Goal: Task Accomplishment & Management: Use online tool/utility

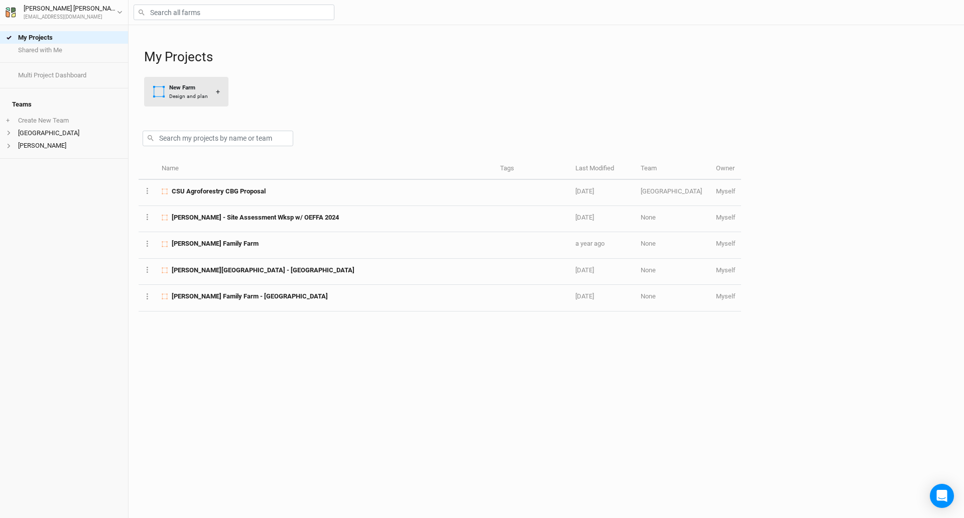
click at [178, 84] on button "New Farm Design and plan +" at bounding box center [186, 92] width 84 height 30
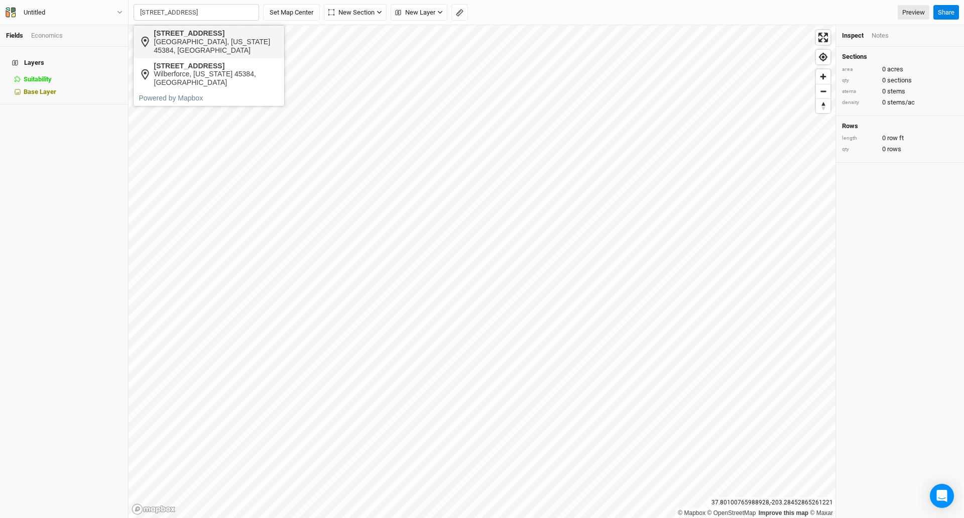
type input "[STREET_ADDRESS]"
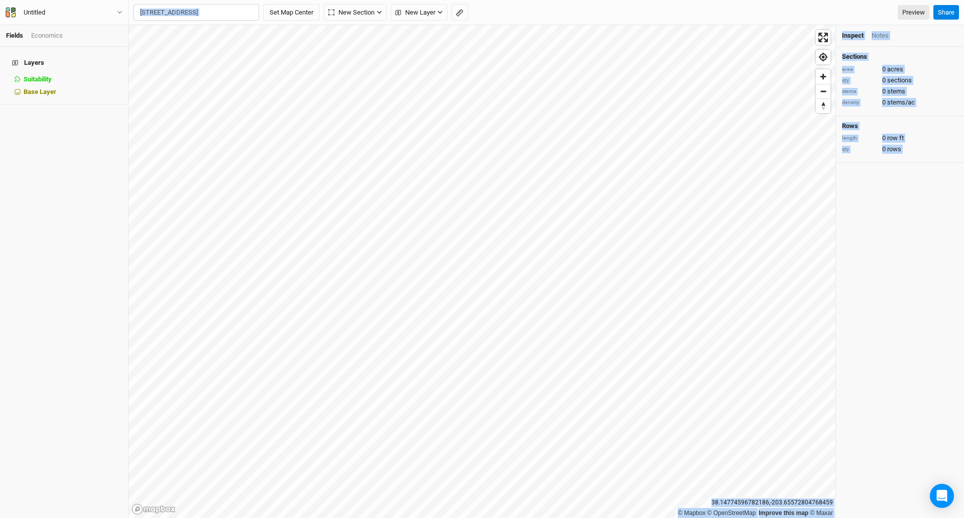
drag, startPoint x: 168, startPoint y: 40, endPoint x: 198, endPoint y: 9, distance: 43.3
click at [188, 12] on body "Fields Economics Layers Suitability hide Base Layer Untitled Back Project Setti…" at bounding box center [482, 259] width 964 height 518
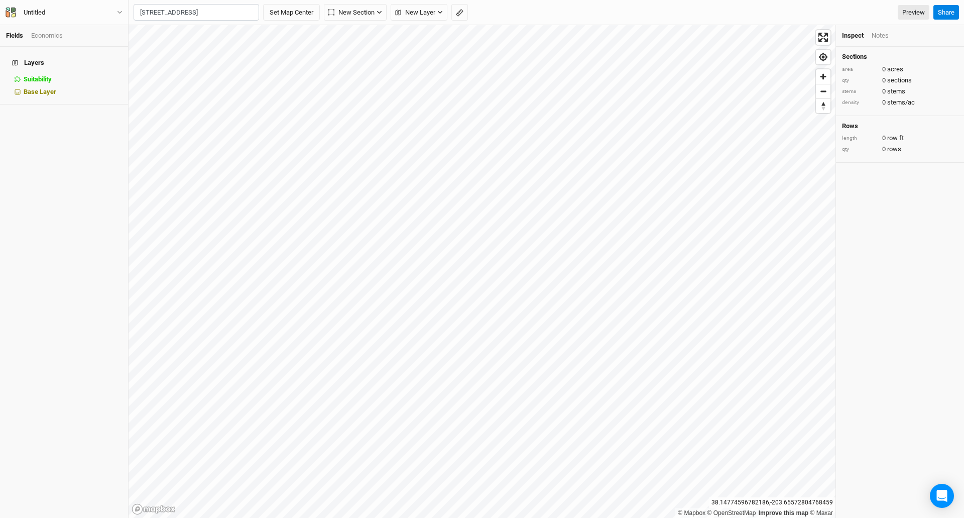
click at [198, 12] on input "[STREET_ADDRESS]" at bounding box center [196, 12] width 125 height 17
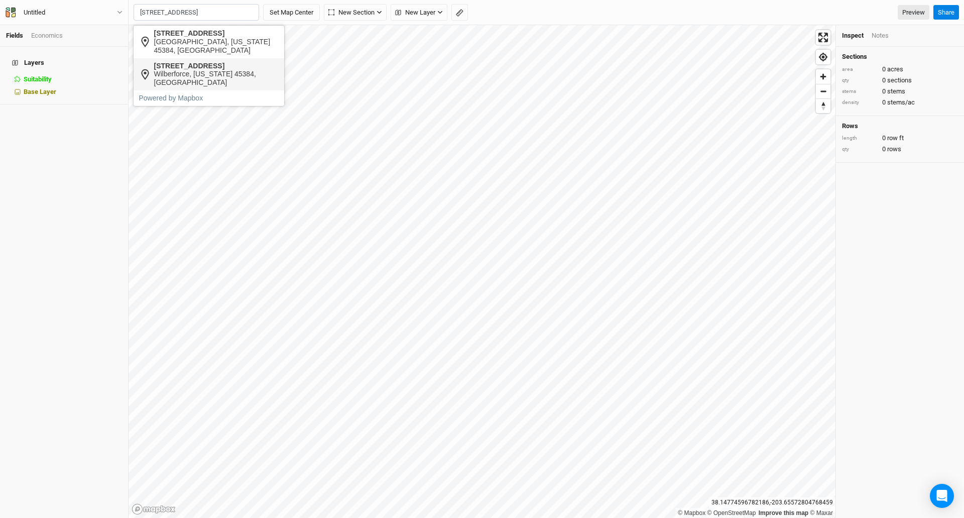
click at [187, 60] on body "Fields Economics Layers Suitability hide Base Layer Untitled Back Project Setti…" at bounding box center [482, 259] width 964 height 518
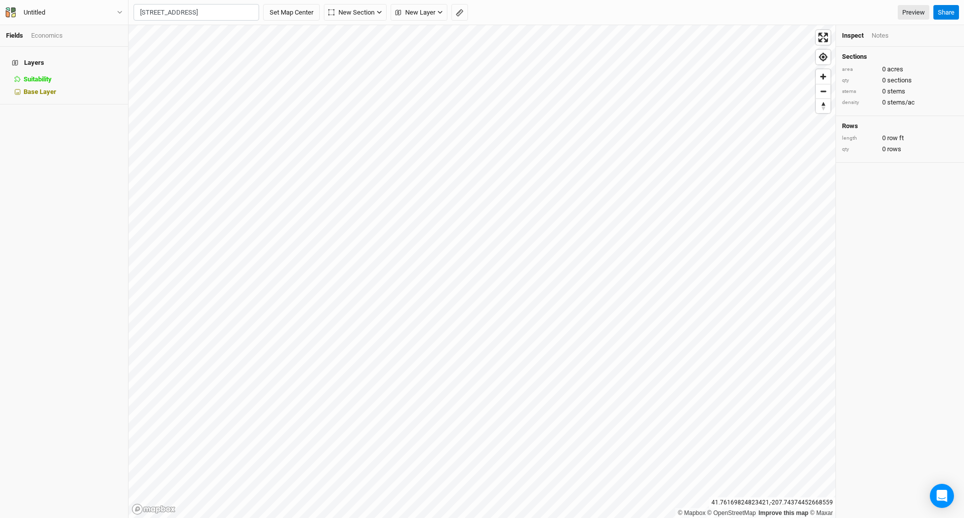
click at [207, 15] on input "[STREET_ADDRESS]" at bounding box center [196, 12] width 125 height 17
click at [184, 58] on body "Fields Economics Layers Suitability hide Base Layer Untitled Back Project Setti…" at bounding box center [482, 259] width 964 height 518
click at [282, 13] on button "Set Map Center" at bounding box center [291, 12] width 57 height 17
click at [190, 12] on icon "button" at bounding box center [189, 13] width 6 height 6
click at [157, 30] on div "Grid" at bounding box center [162, 33] width 15 height 12
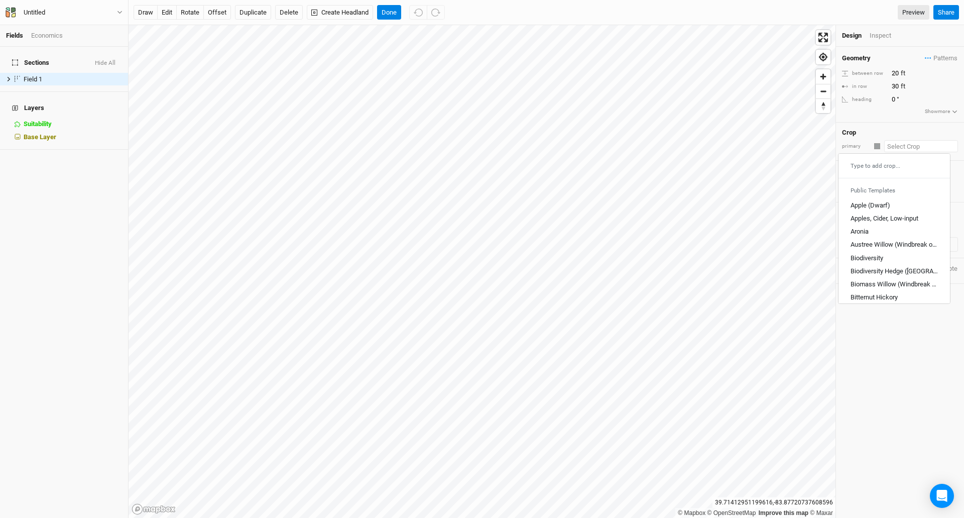
click at [891, 147] on input "text" at bounding box center [921, 146] width 74 height 12
click at [868, 218] on div "Apples, Cider, Low-input" at bounding box center [884, 218] width 68 height 9
type input "Apples, Cider, Low-input"
type input "20"
click at [911, 147] on input "text" at bounding box center [920, 146] width 75 height 12
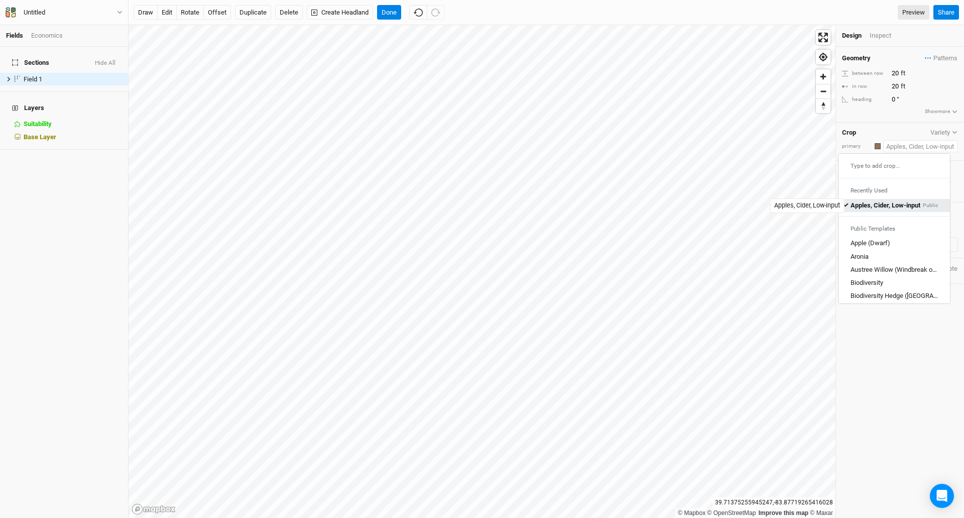
click at [873, 203] on div "Apples, Cider, Low-input" at bounding box center [885, 205] width 70 height 9
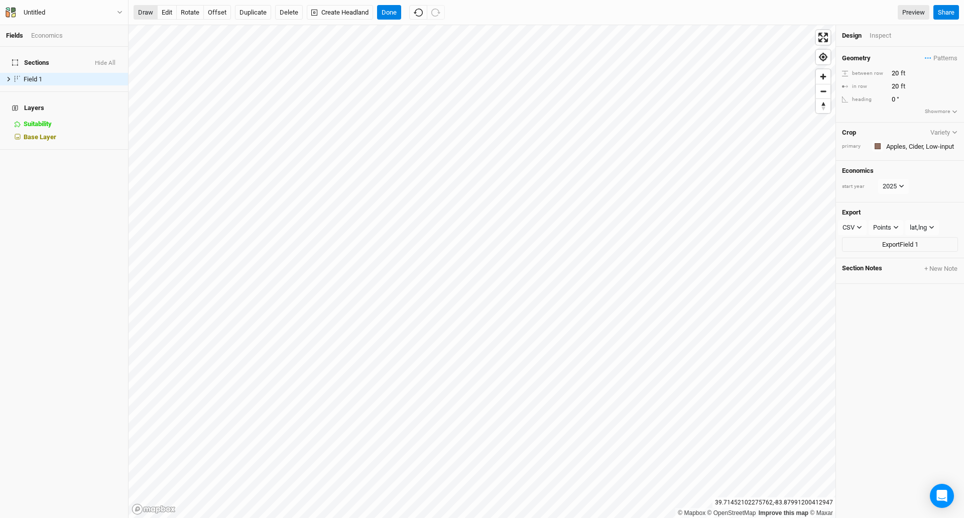
click at [141, 11] on button "draw" at bounding box center [146, 12] width 24 height 15
click at [162, 12] on button "edit" at bounding box center [167, 12] width 20 height 15
click at [213, 15] on button "offset" at bounding box center [217, 12] width 28 height 15
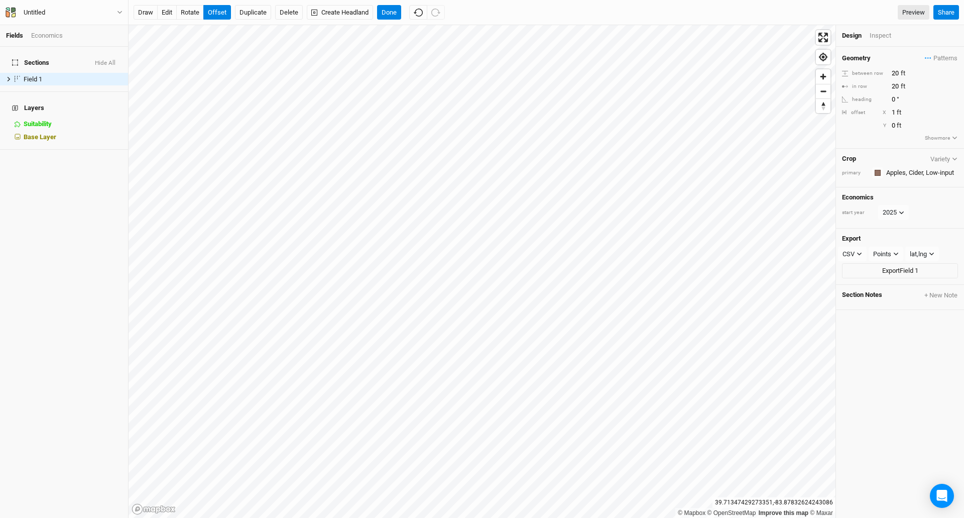
type input "0"
click at [188, 10] on button "rotate" at bounding box center [190, 12] width 28 height 15
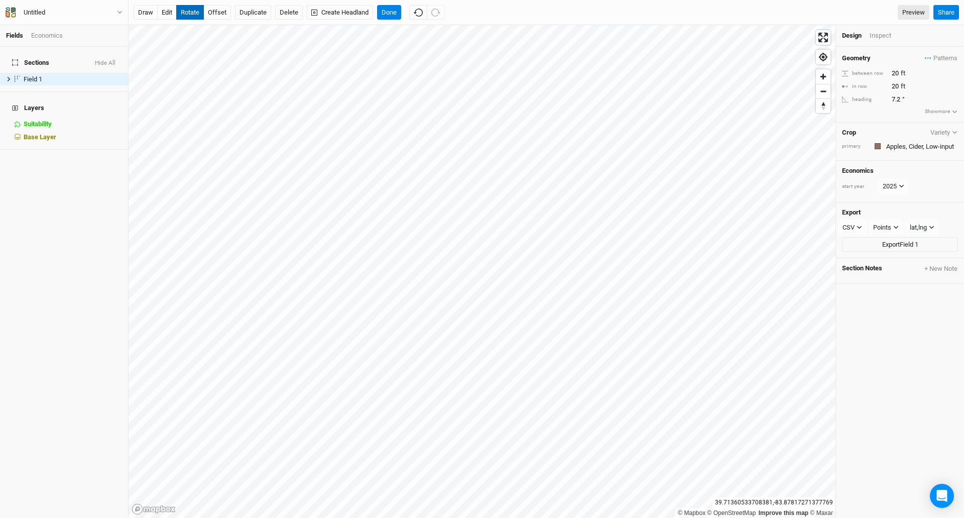
type input "7.8"
